Goal: Information Seeking & Learning: Learn about a topic

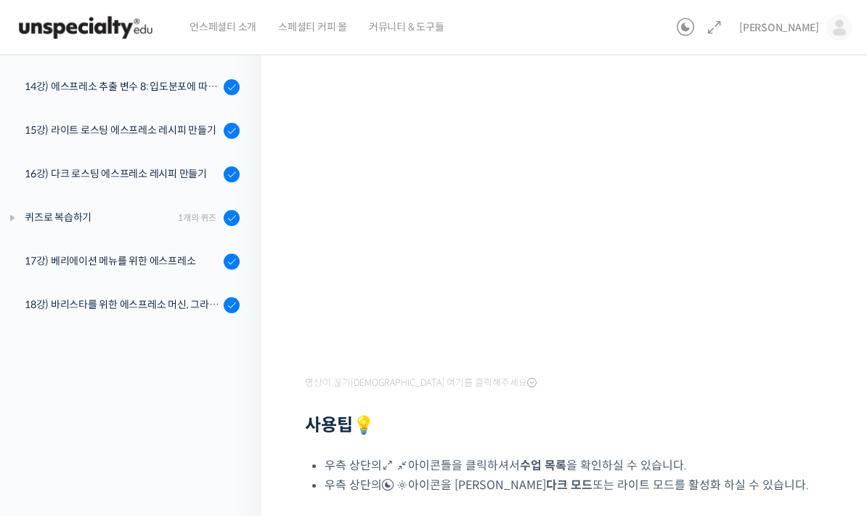
scroll to position [190, 0]
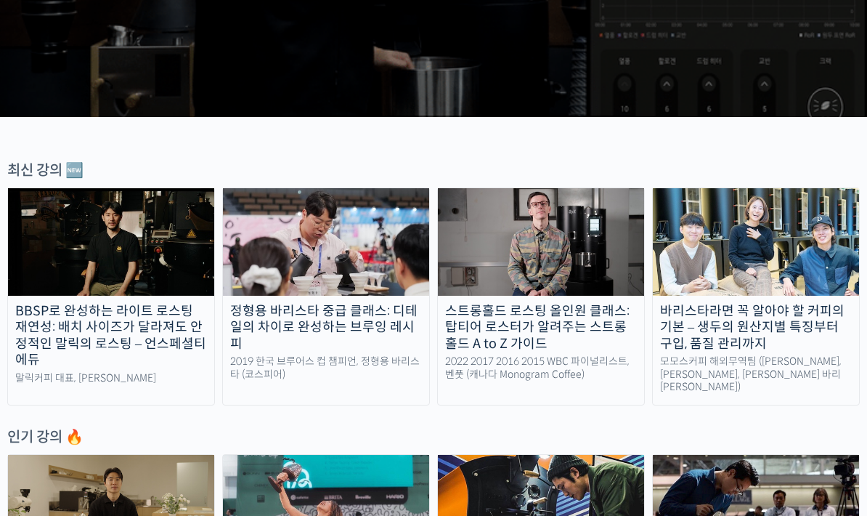
scroll to position [371, 0]
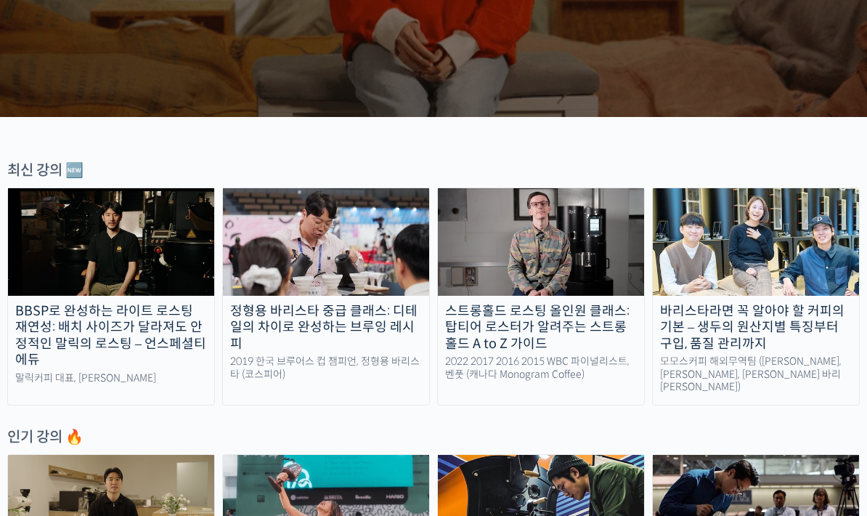
click at [345, 344] on div "정형용 바리스타 중급 클래스: 디테일의 차이로 완성하는 브루잉 레시피" at bounding box center [326, 327] width 206 height 49
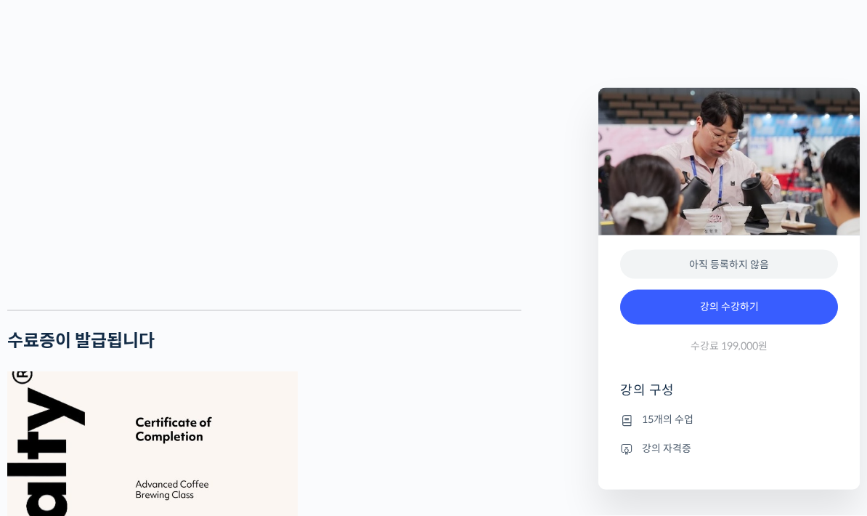
scroll to position [2919, 0]
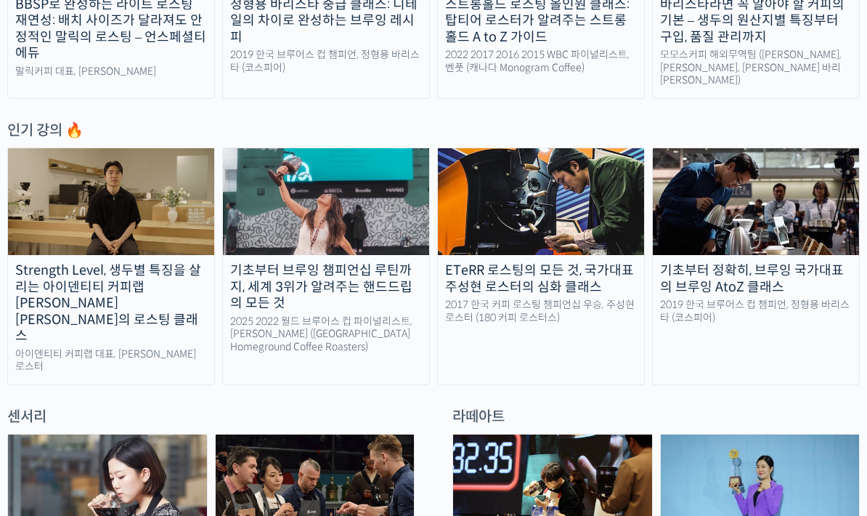
scroll to position [685, 0]
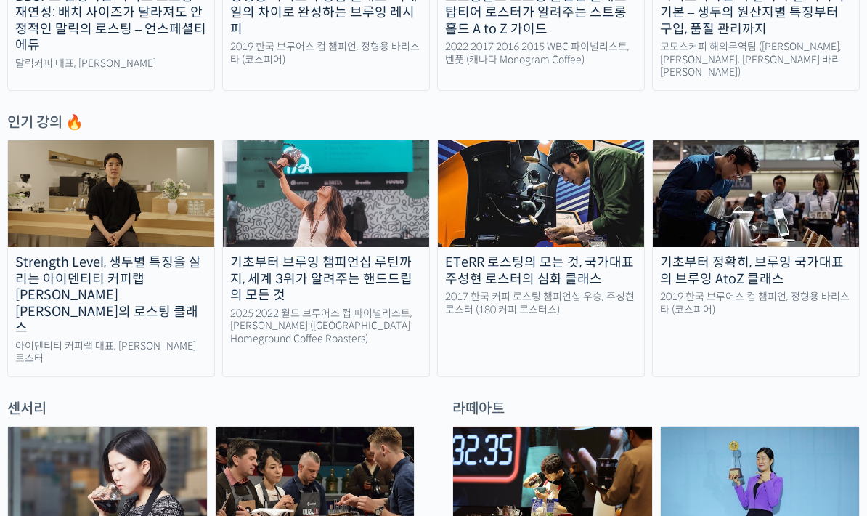
click at [105, 290] on div "Strength Level, 생두별 특징을 살리는 아이덴티티 커피랩 윤원균 대표의 로스팅 클래스" at bounding box center [111, 296] width 206 height 82
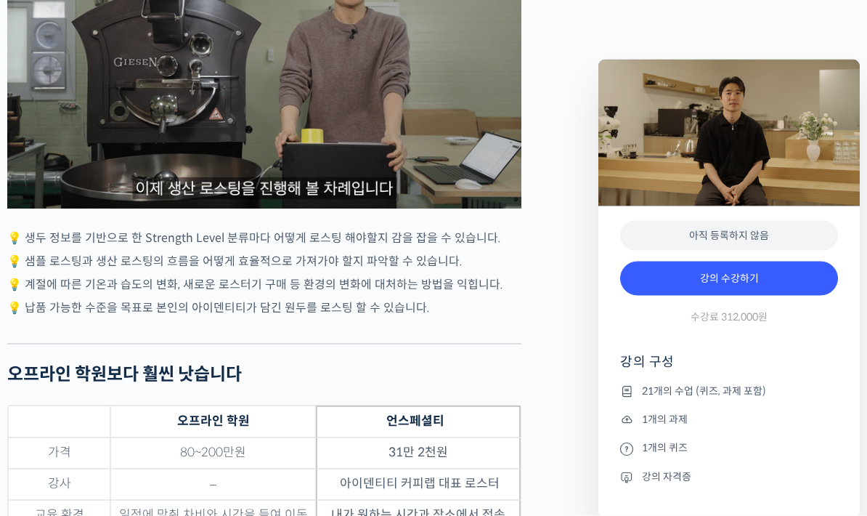
scroll to position [4195, 0]
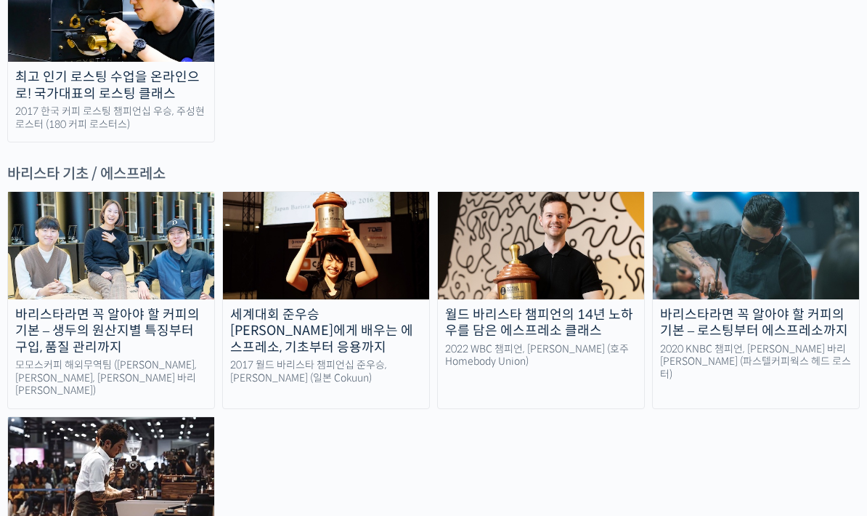
scroll to position [1872, 0]
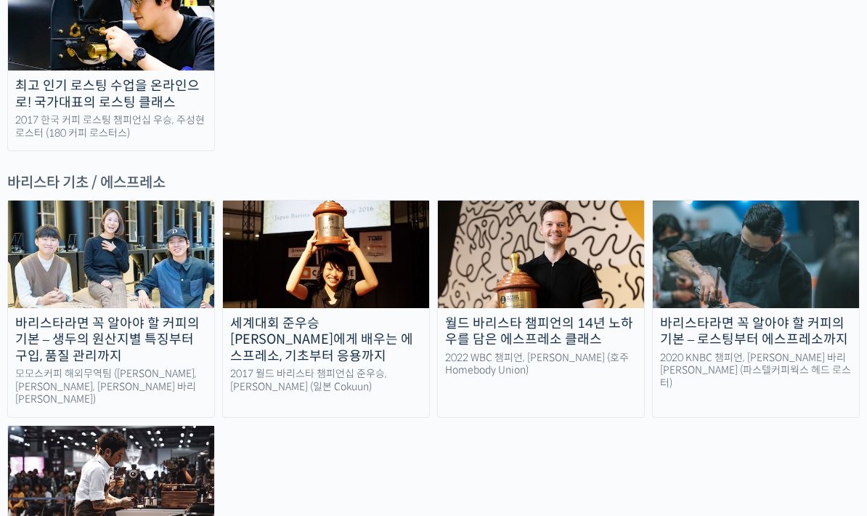
click at [528, 315] on div "월드 바리스타 챔피언의 14년 노하우를 담은 에스프레소 클래스" at bounding box center [541, 331] width 206 height 33
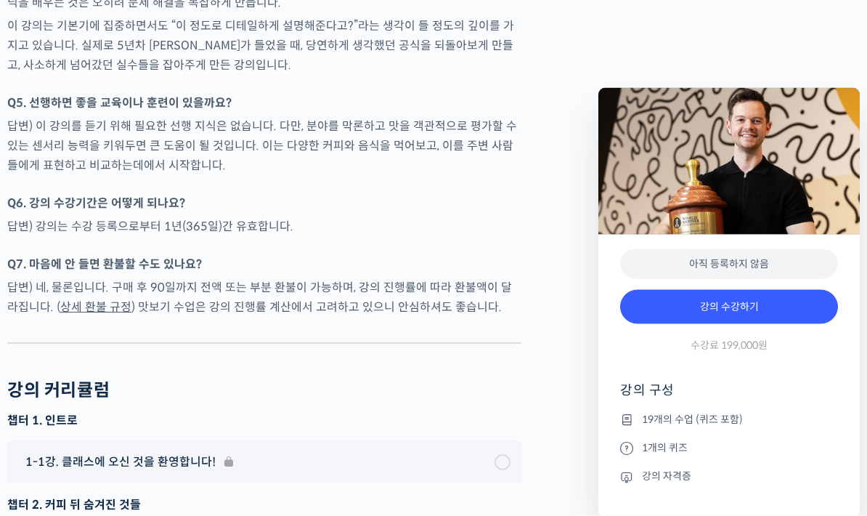
scroll to position [6812, 0]
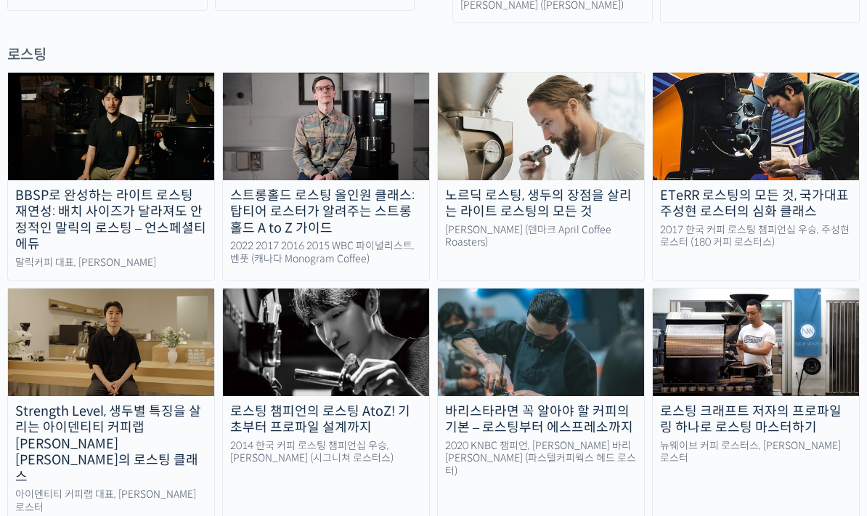
scroll to position [1262, 0]
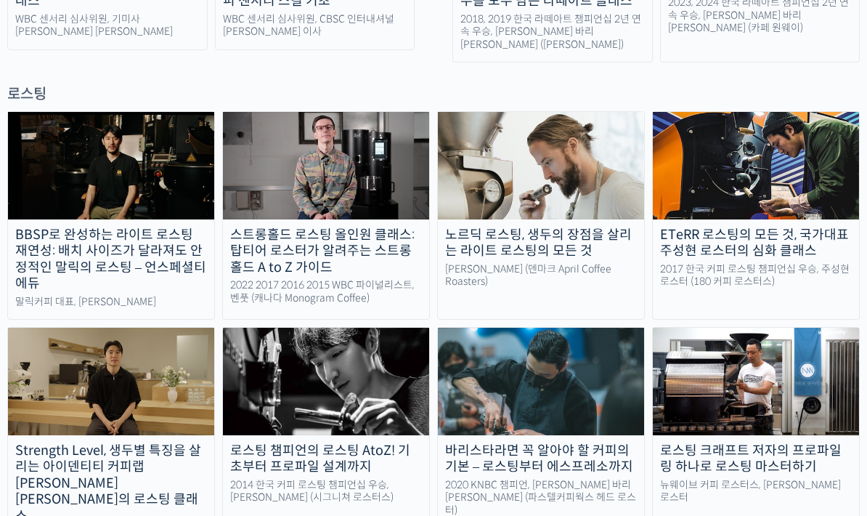
click at [94, 328] on img at bounding box center [111, 381] width 206 height 107
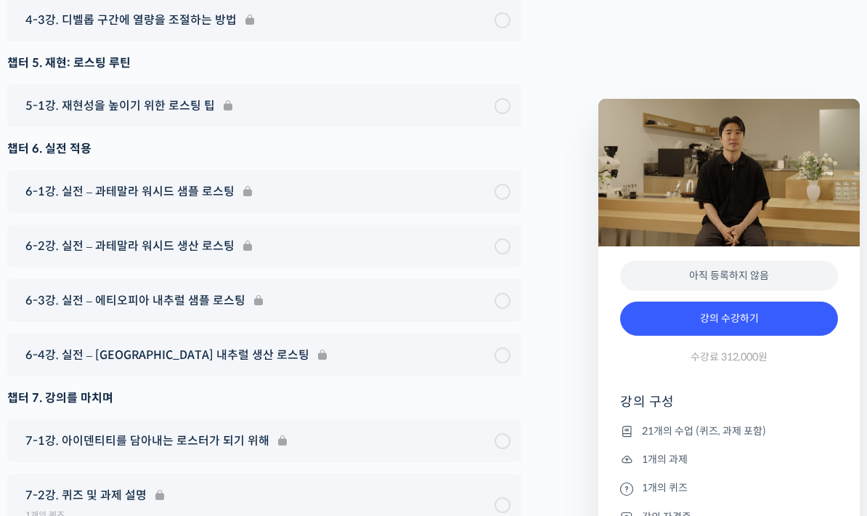
scroll to position [8426, 0]
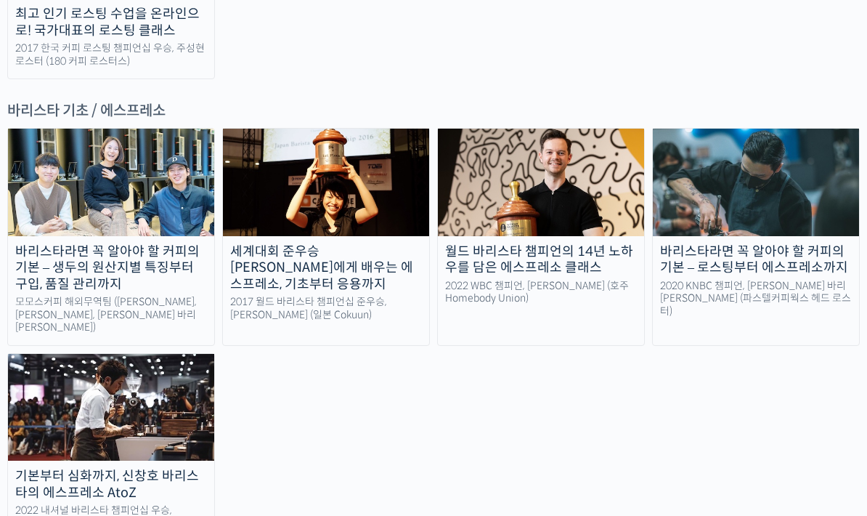
scroll to position [1944, 0]
